Goal: Task Accomplishment & Management: Complete application form

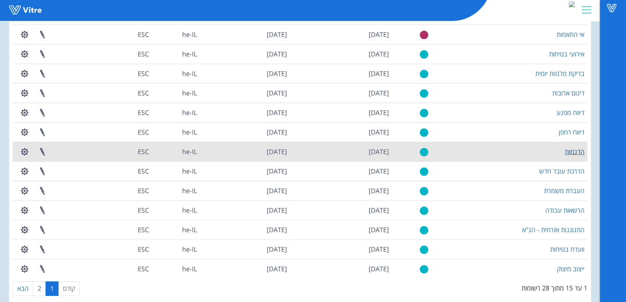
scroll to position [109, 0]
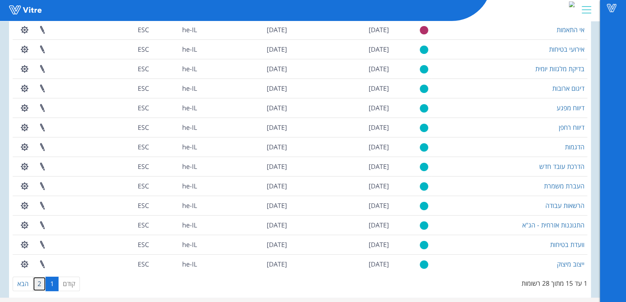
click at [36, 282] on link "2" at bounding box center [39, 283] width 13 height 14
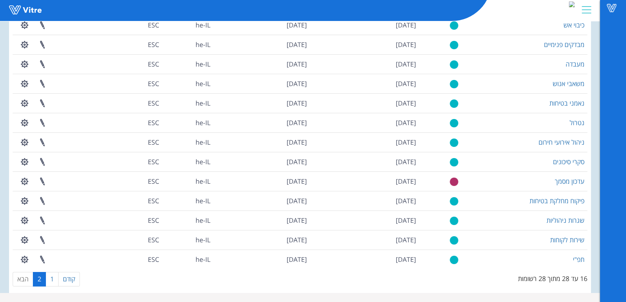
scroll to position [74, 0]
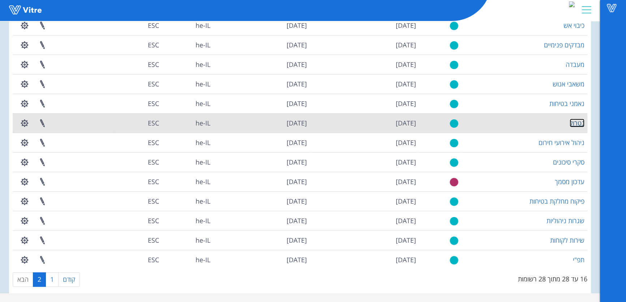
click at [582, 124] on link "נטרול" at bounding box center [576, 123] width 15 height 9
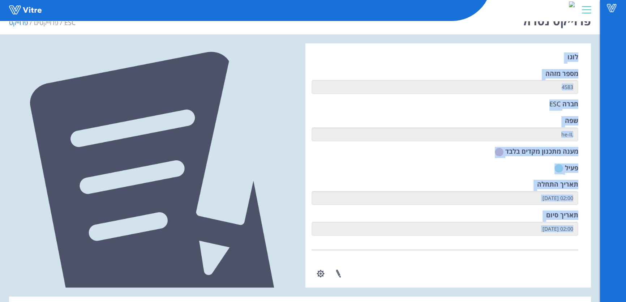
drag, startPoint x: 577, startPoint y: 72, endPoint x: 489, endPoint y: 275, distance: 221.2
click at [516, 297] on div "לוגו מספר מזהה 4583 חברה ESC שפה he-IL מענה מתכנון מקדים בלבד פעיל תאריך התחלה …" at bounding box center [300, 288] width 582 height 490
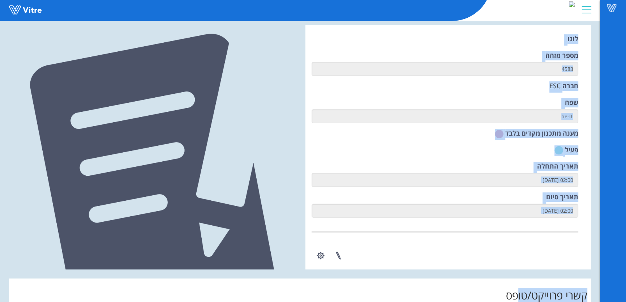
click at [422, 242] on div "ניהול טפסים ניהול הרשאות בפרוייקט ניהול נמעני הודעות" at bounding box center [444, 248] width 267 height 34
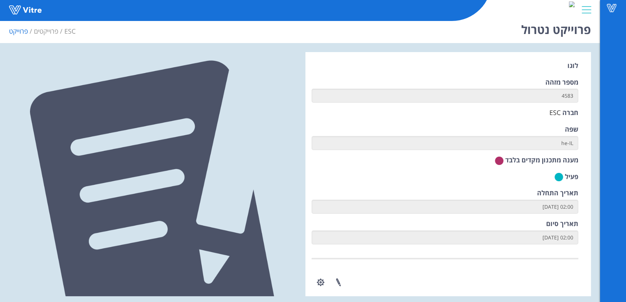
scroll to position [0, 0]
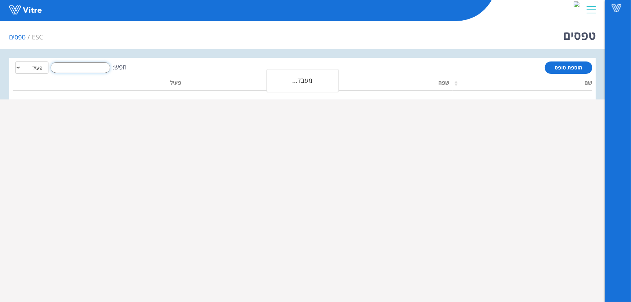
click at [89, 70] on input "חפש:" at bounding box center [81, 67] width 60 height 11
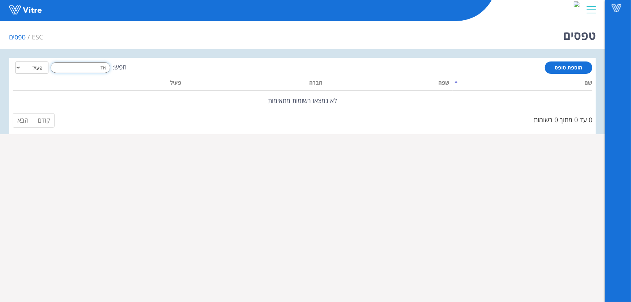
type input "T"
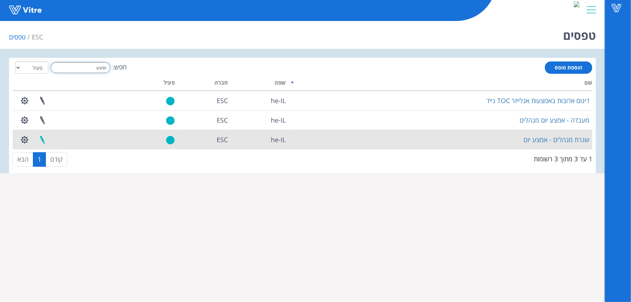
type input "אמצע"
click at [42, 141] on link at bounding box center [42, 139] width 18 height 19
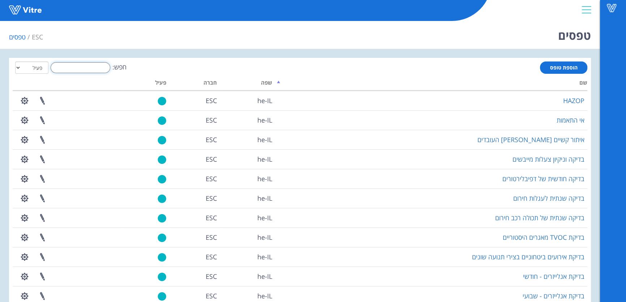
click at [90, 68] on input "חפש:" at bounding box center [81, 67] width 60 height 11
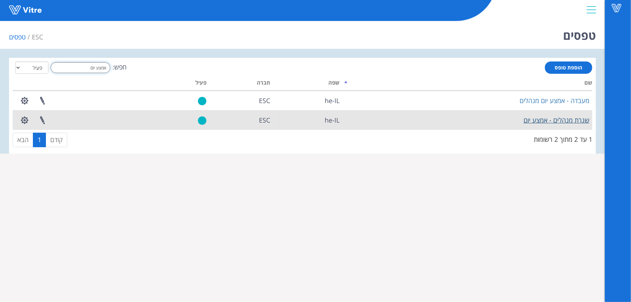
type input "אמצע יום"
click at [547, 121] on link "שגרת מנהלים - אמצע יום" at bounding box center [556, 120] width 66 height 9
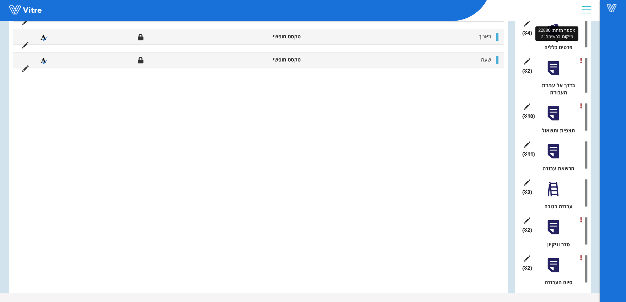
scroll to position [41, 0]
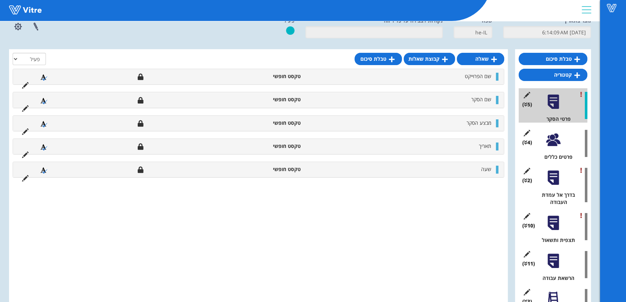
click at [556, 230] on div at bounding box center [553, 223] width 16 height 16
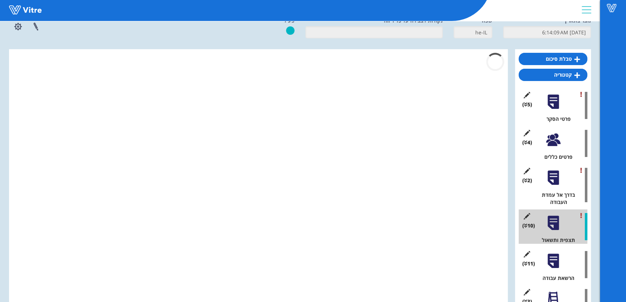
click at [558, 259] on div at bounding box center [553, 261] width 16 height 16
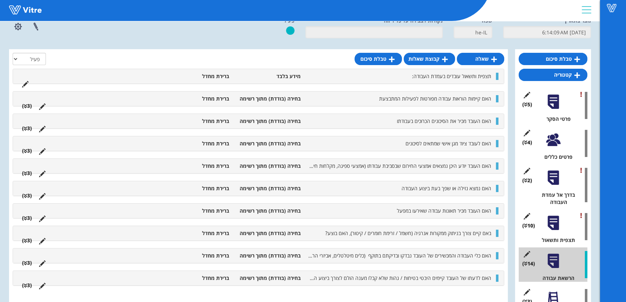
scroll to position [150, 0]
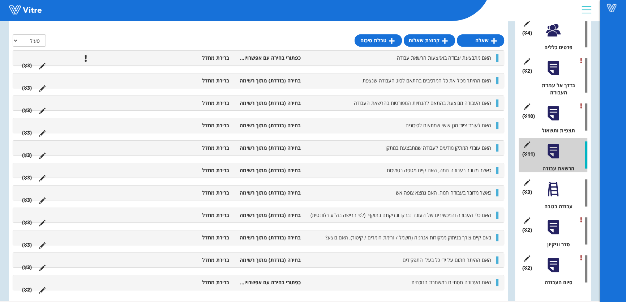
click at [556, 222] on div at bounding box center [553, 227] width 16 height 16
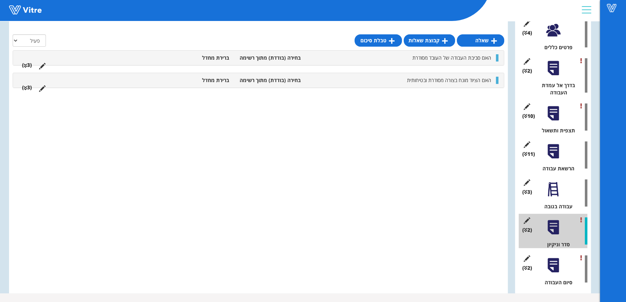
click at [558, 194] on div at bounding box center [553, 189] width 16 height 16
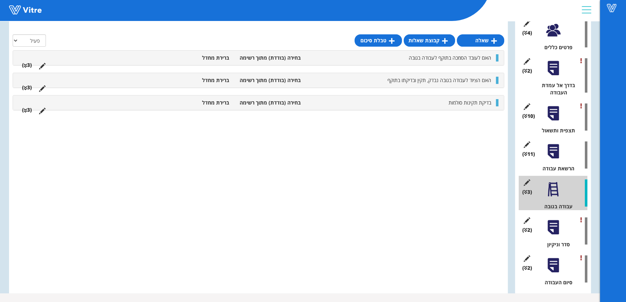
click at [554, 228] on div at bounding box center [553, 227] width 16 height 16
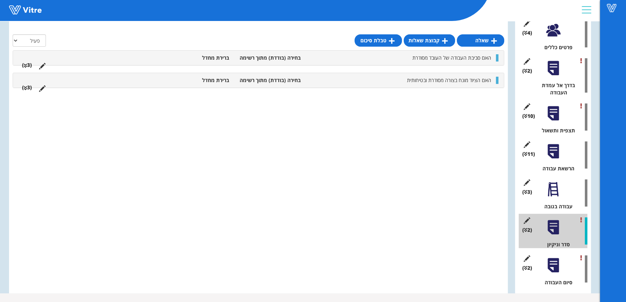
click at [559, 144] on div at bounding box center [553, 151] width 16 height 16
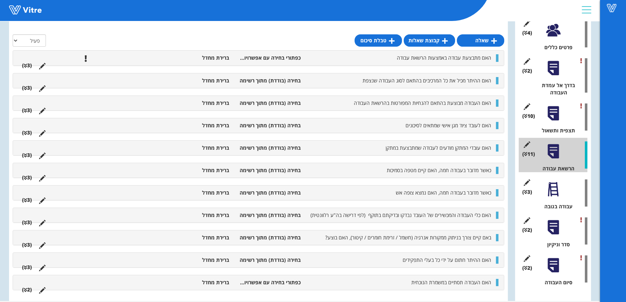
click at [553, 119] on div at bounding box center [553, 113] width 16 height 16
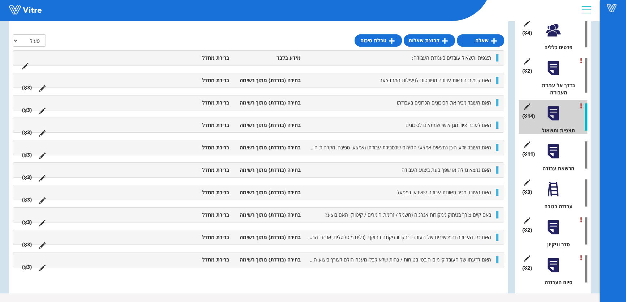
click at [554, 266] on div at bounding box center [553, 265] width 16 height 16
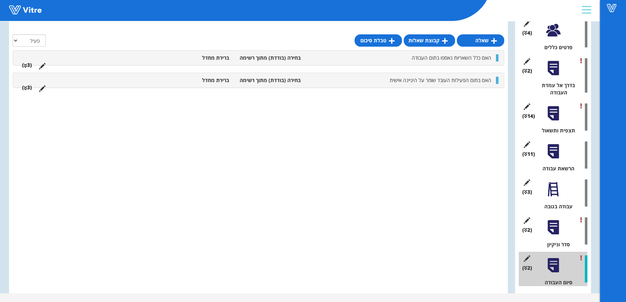
click at [557, 235] on div "(2 ) סדר וניקיון" at bounding box center [553, 231] width 69 height 34
click at [554, 229] on div at bounding box center [553, 227] width 16 height 16
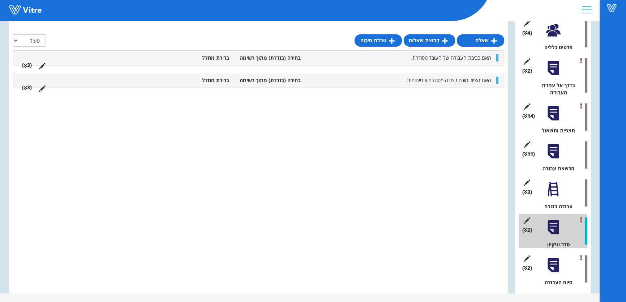
click at [555, 187] on div at bounding box center [553, 189] width 16 height 16
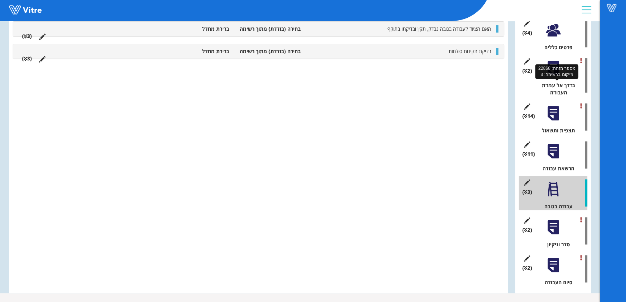
scroll to position [41, 0]
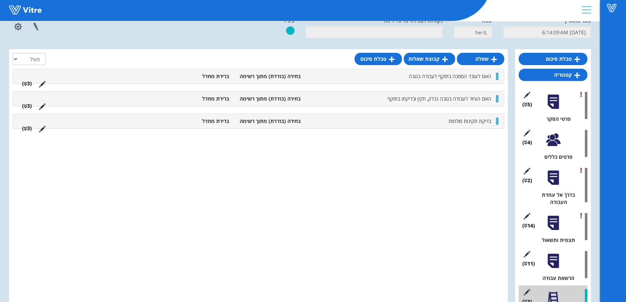
click at [553, 138] on div at bounding box center [553, 140] width 16 height 16
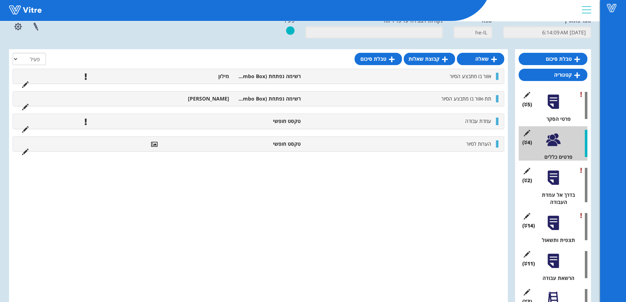
click at [552, 180] on div at bounding box center [553, 177] width 16 height 16
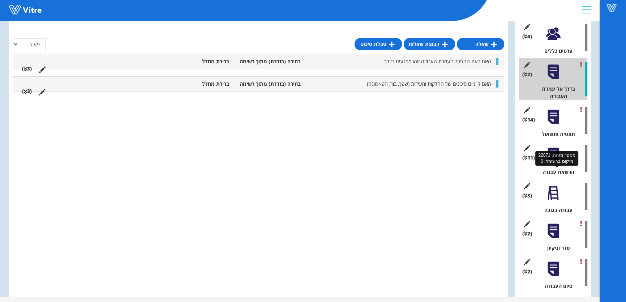
scroll to position [150, 0]
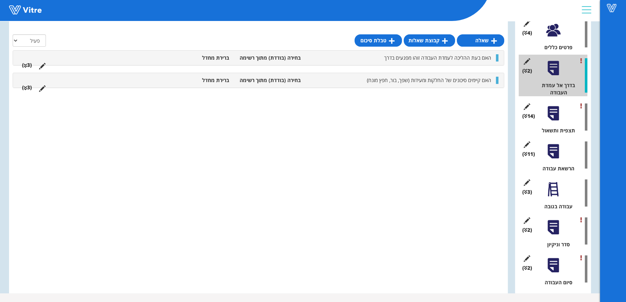
click at [546, 115] on div at bounding box center [553, 113] width 16 height 16
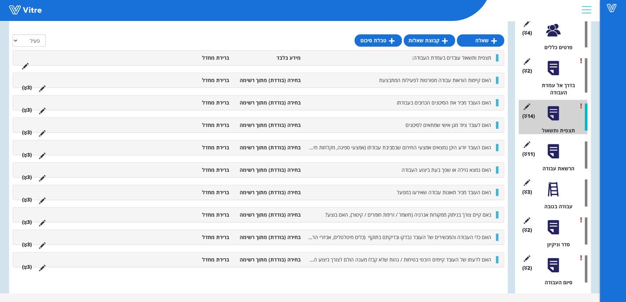
click at [553, 154] on div at bounding box center [553, 151] width 16 height 16
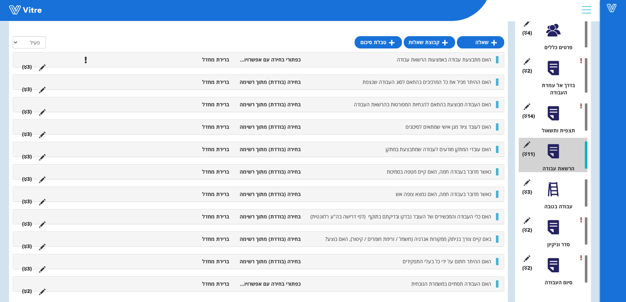
scroll to position [157, 0]
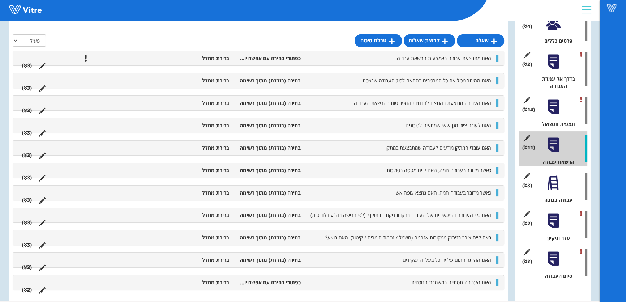
click at [548, 184] on div at bounding box center [553, 183] width 16 height 16
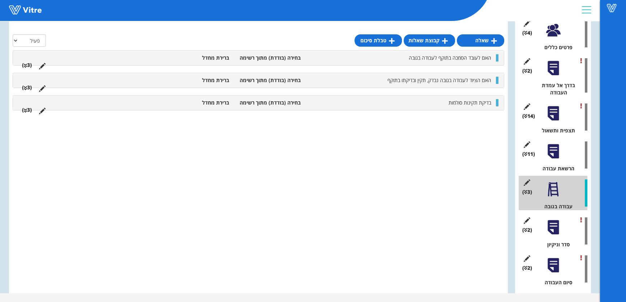
click at [552, 227] on div at bounding box center [553, 227] width 16 height 16
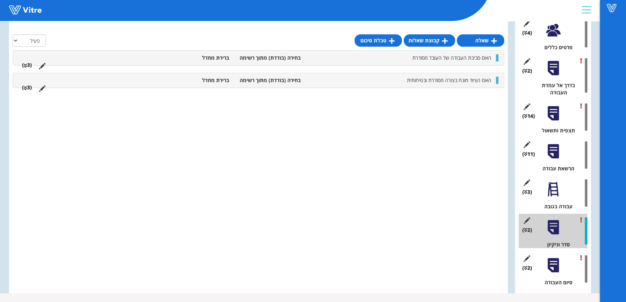
click at [550, 263] on div at bounding box center [553, 265] width 16 height 16
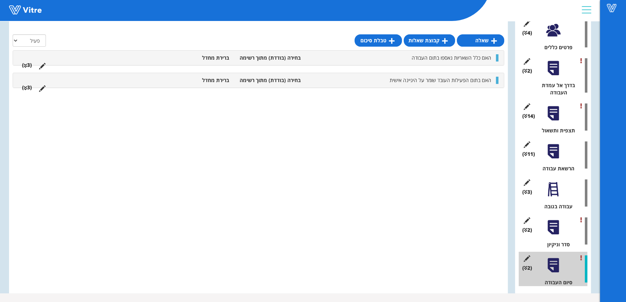
click at [549, 233] on div at bounding box center [553, 227] width 16 height 16
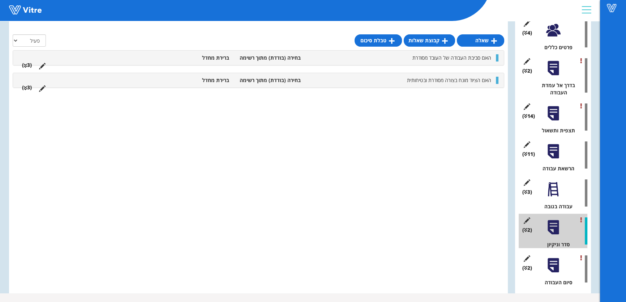
click at [555, 189] on div at bounding box center [553, 189] width 16 height 16
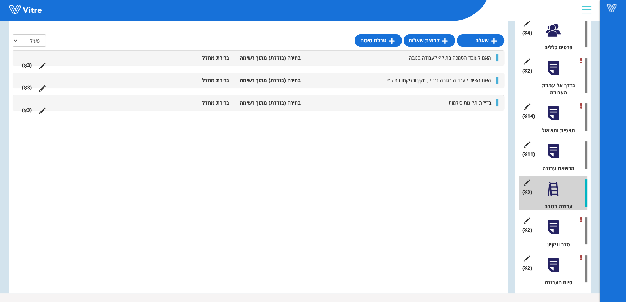
click at [548, 159] on div at bounding box center [553, 151] width 16 height 16
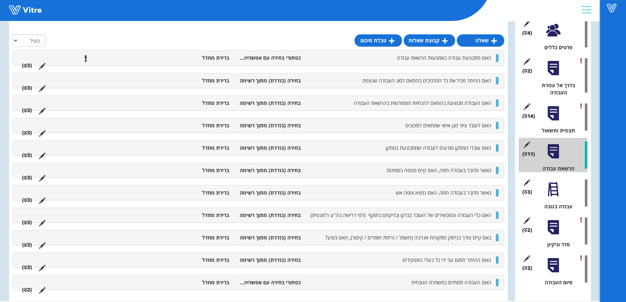
click at [548, 112] on div at bounding box center [553, 113] width 16 height 16
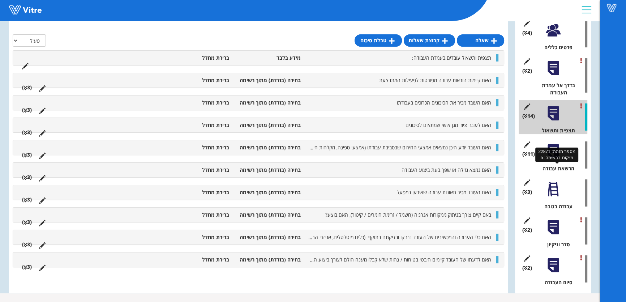
click at [551, 165] on div "הרשאת עבודה" at bounding box center [555, 168] width 63 height 7
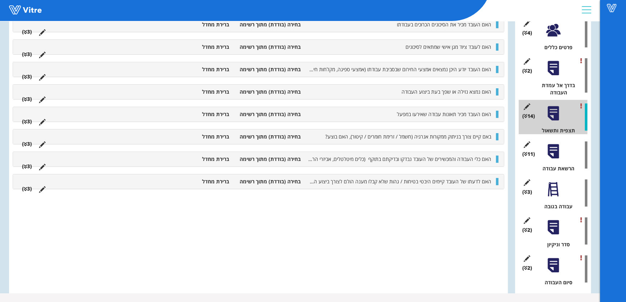
scroll to position [0, 0]
